Goal: Task Accomplishment & Management: Manage account settings

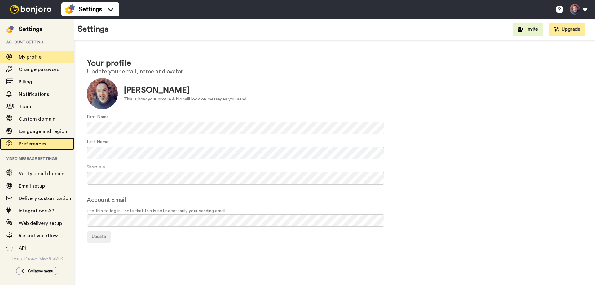
click at [40, 145] on span "Preferences" at bounding box center [33, 143] width 28 height 5
